Goal: Information Seeking & Learning: Learn about a topic

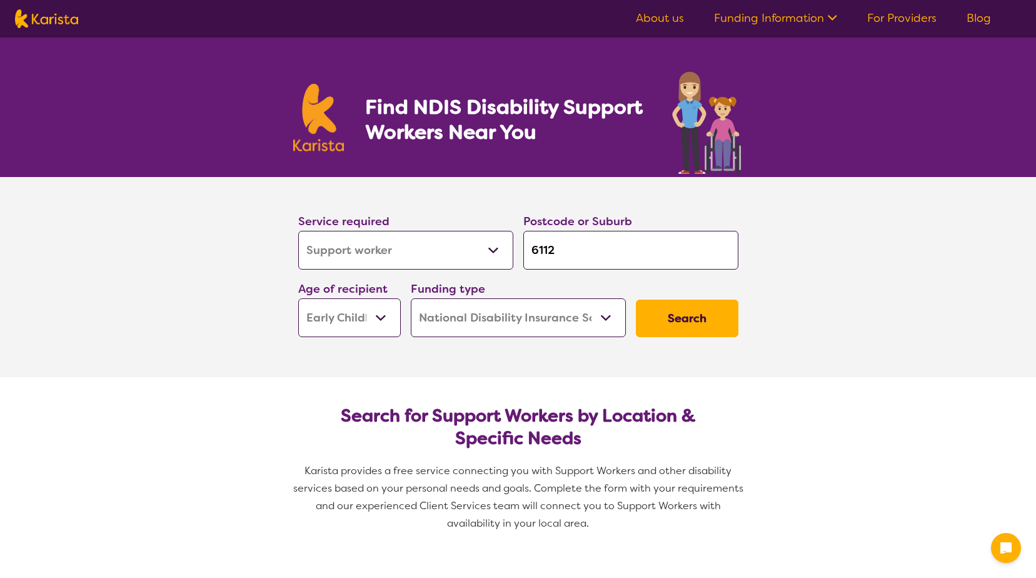
select select "Support worker"
select select "EC"
select select "NDIS"
select select "Support worker"
select select "EC"
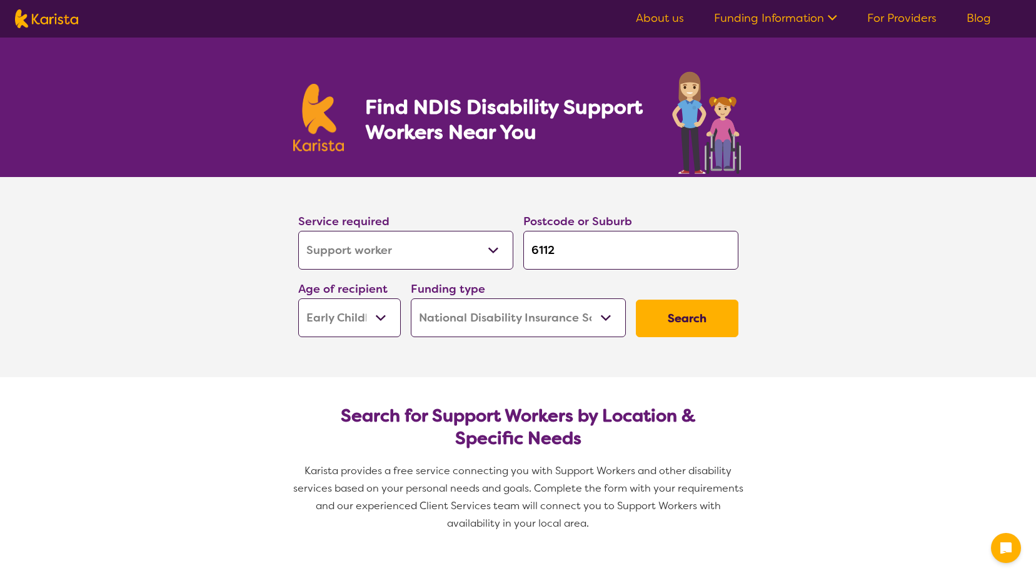
select select "NDIS"
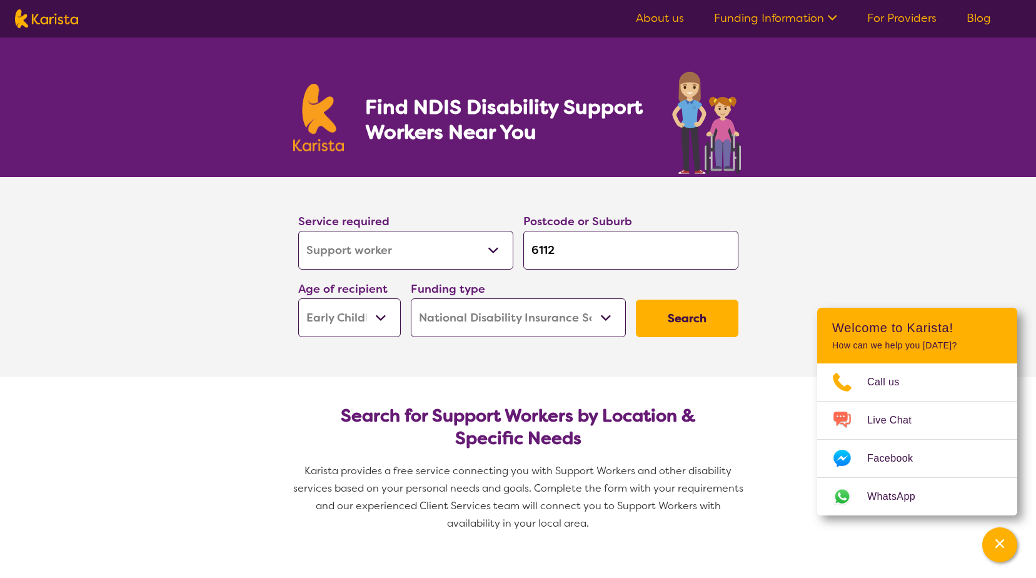
drag, startPoint x: 574, startPoint y: 260, endPoint x: 530, endPoint y: 253, distance: 44.9
click at [530, 253] on input "6112" at bounding box center [631, 250] width 215 height 39
type input "6"
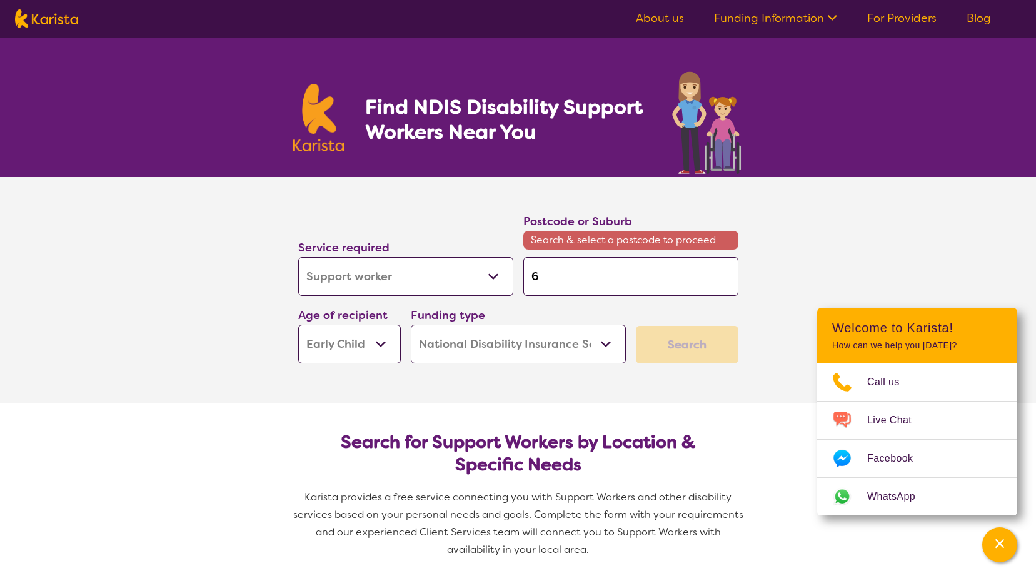
type input "60"
type input "605"
type input "6056"
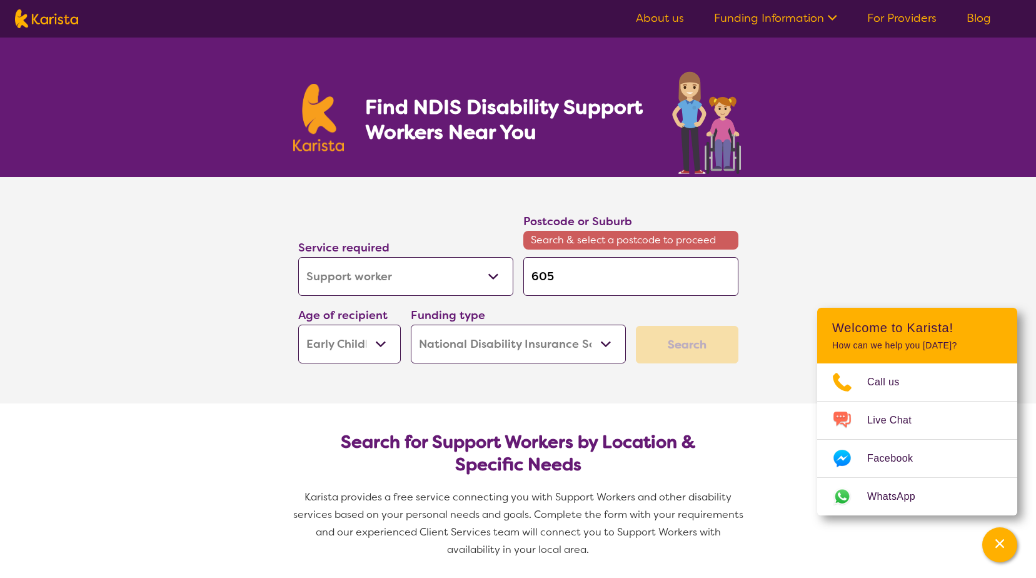
type input "6056"
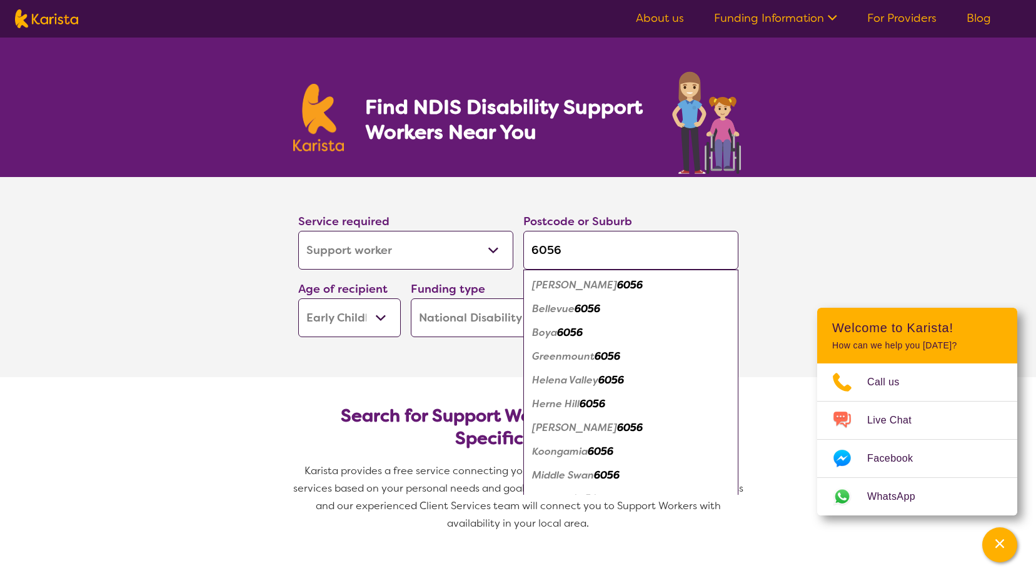
type input "6056"
click at [486, 244] on select "Allied Health Assistant Assessment ([MEDICAL_DATA] or [MEDICAL_DATA]) Behaviour…" at bounding box center [405, 250] width 215 height 39
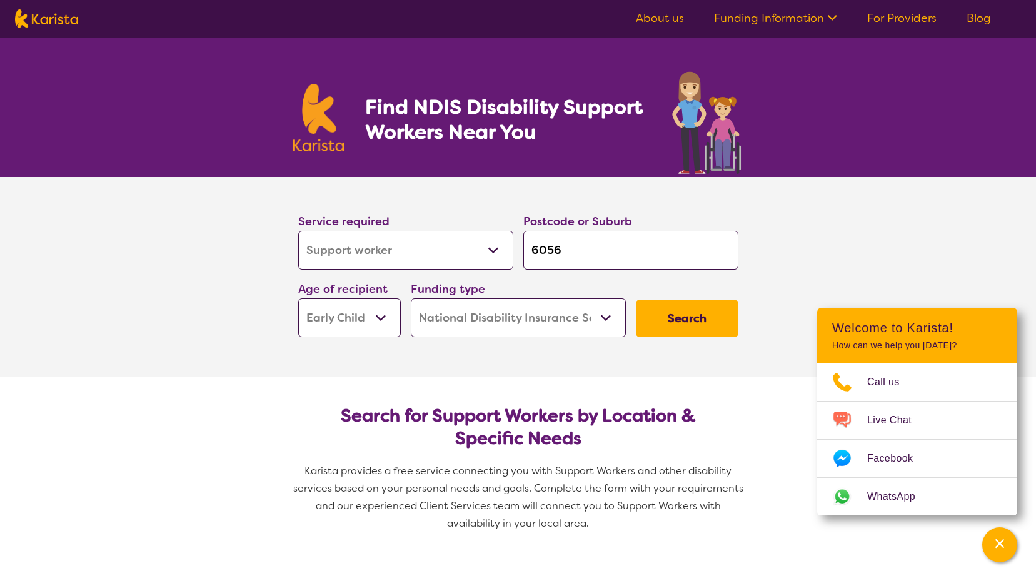
select select "Psychology"
click at [298, 231] on select "Allied Health Assistant Assessment ([MEDICAL_DATA] or [MEDICAL_DATA]) Behaviour…" at bounding box center [405, 250] width 215 height 39
select select "Psychology"
click at [378, 316] on select "Early Childhood - 0 to 9 Child - 10 to 11 Adolescent - 12 to 17 Adult - 18 to 6…" at bounding box center [349, 317] width 103 height 39
select select "AD"
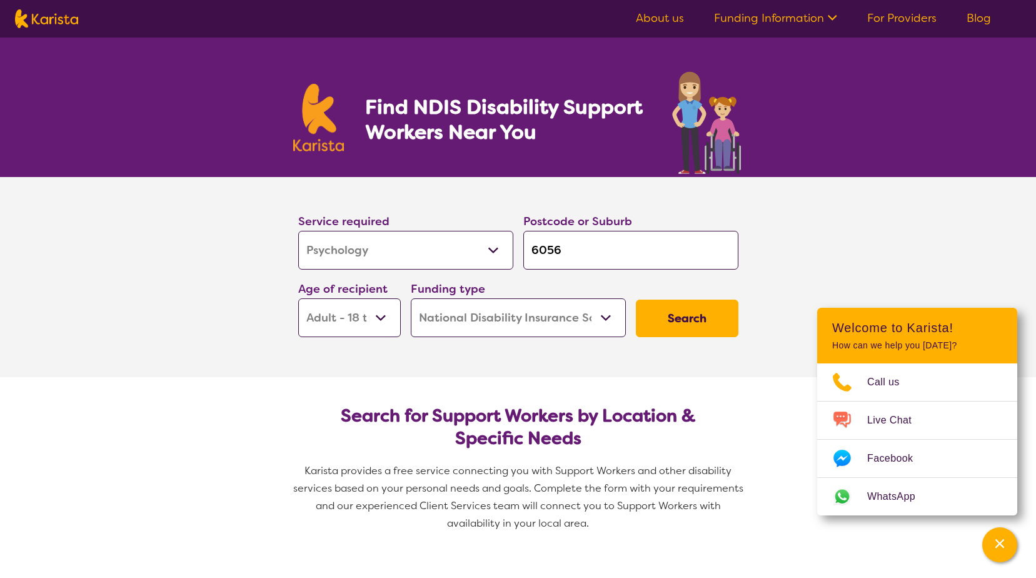
click at [298, 298] on select "Early Childhood - 0 to 9 Child - 10 to 11 Adolescent - 12 to 17 Adult - 18 to 6…" at bounding box center [349, 317] width 103 height 39
select select "AD"
click at [672, 327] on button "Search" at bounding box center [687, 319] width 103 height 38
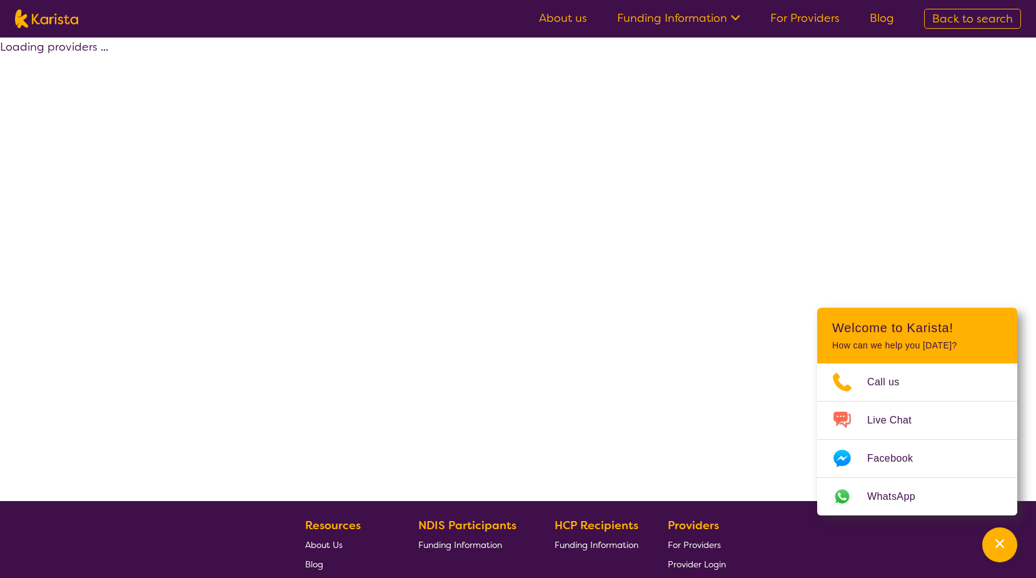
select select "by_score"
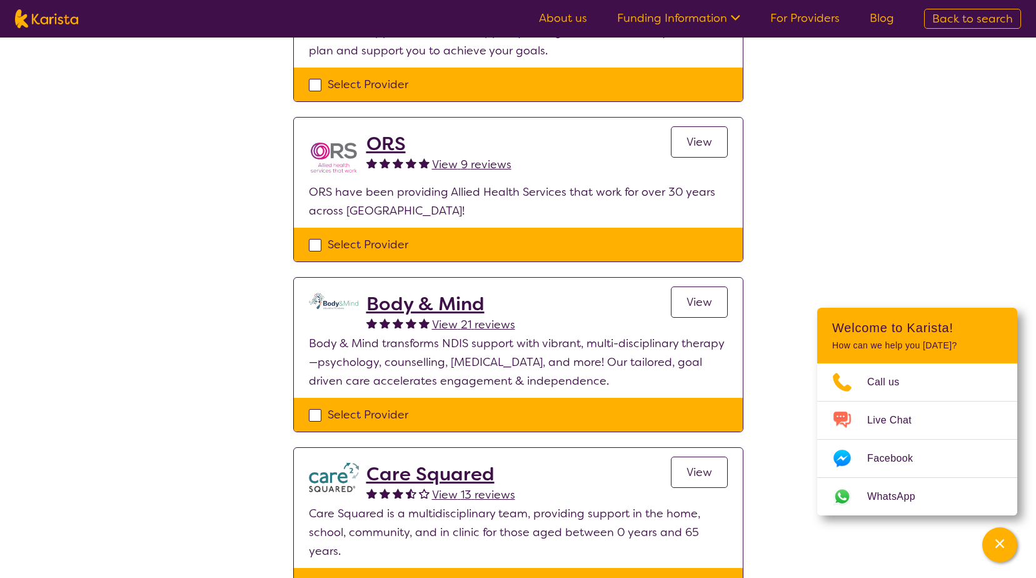
scroll to position [313, 0]
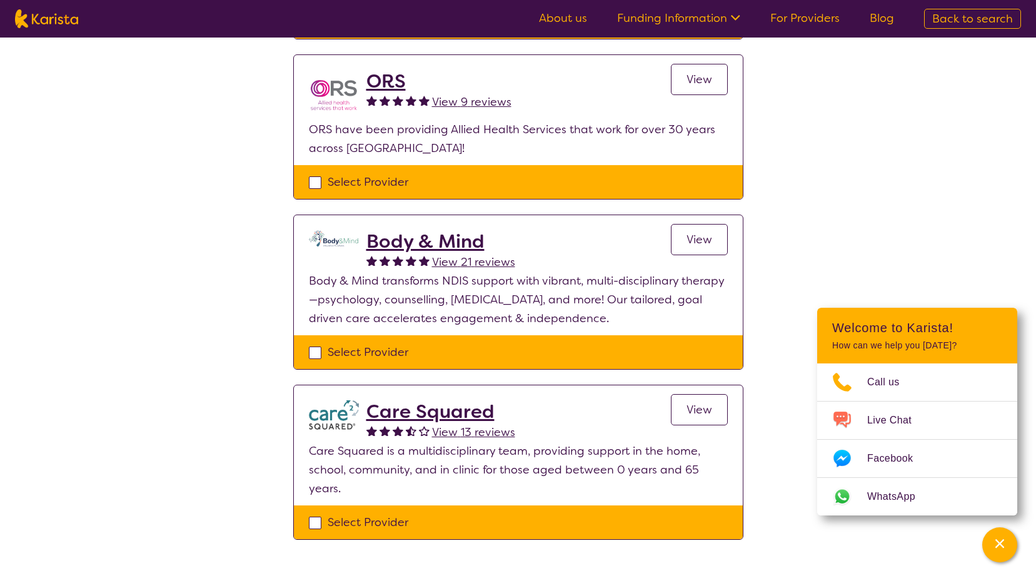
click at [454, 239] on h2 "Body & Mind" at bounding box center [441, 241] width 149 height 23
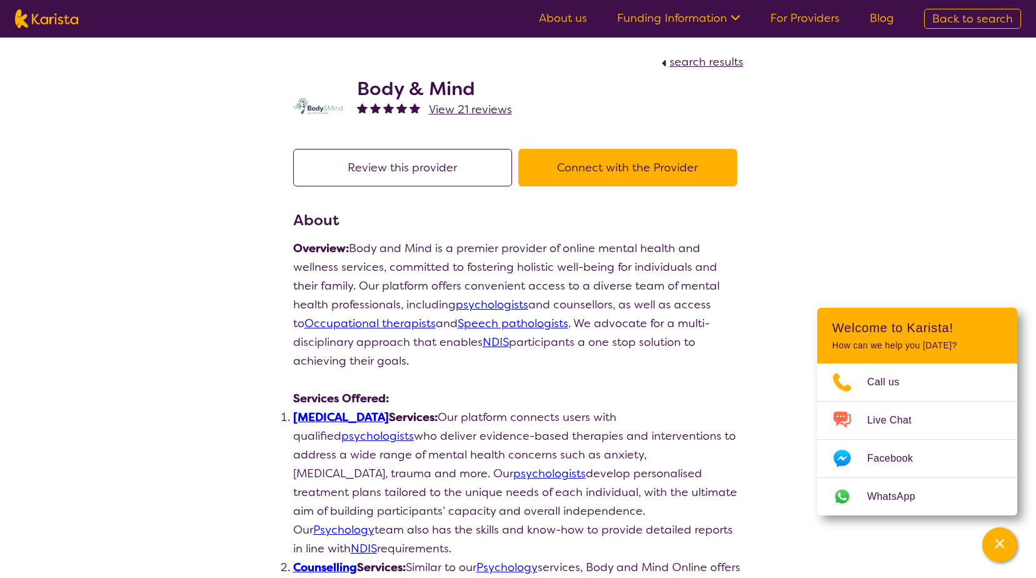
scroll to position [313, 0]
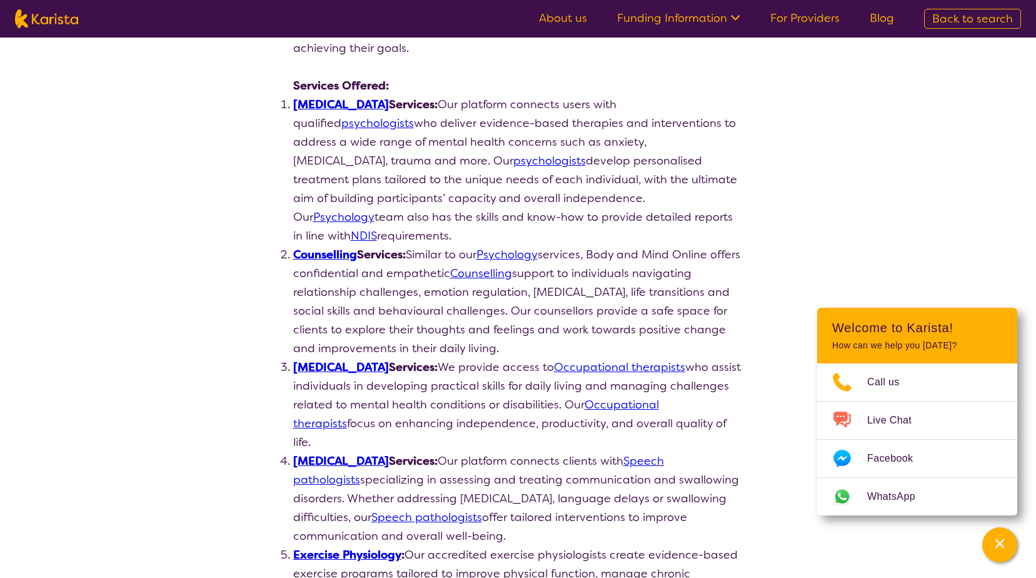
select select "by_score"
